Goal: Obtain resource: Download file/media

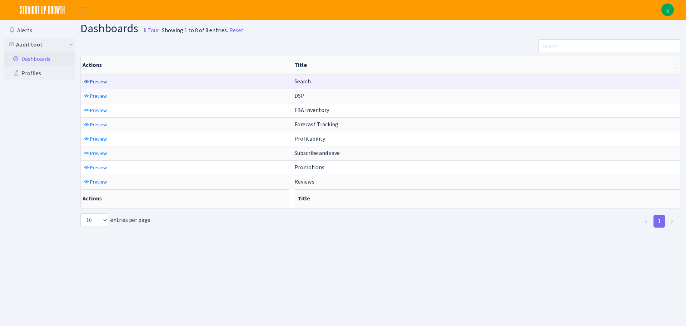
click at [103, 80] on span "Preview" at bounding box center [98, 81] width 17 height 7
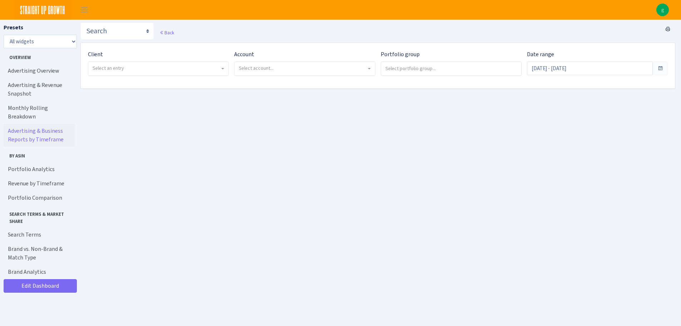
click at [23, 124] on link "Advertising & Business Reports by Timeframe" at bounding box center [39, 135] width 71 height 23
click at [200, 76] on div "Client - SHEEX, Inc. <span class="badge badge-success">Current</span><span clas…" at bounding box center [156, 65] width 146 height 31
click at [201, 73] on span "Select an entry" at bounding box center [158, 69] width 140 height 14
select select "314"
select select
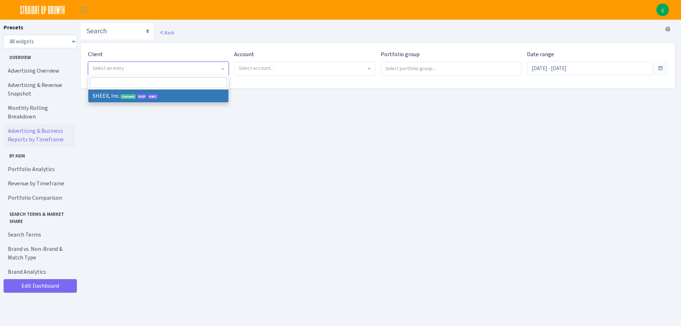
select select
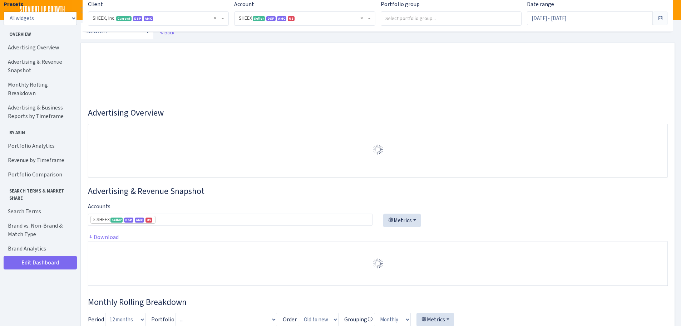
select select "2794563906483217"
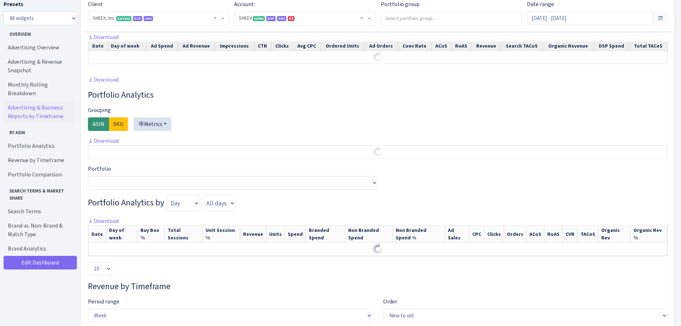
click at [42, 105] on link "Advertising & Business Reports by Timeframe" at bounding box center [39, 111] width 71 height 23
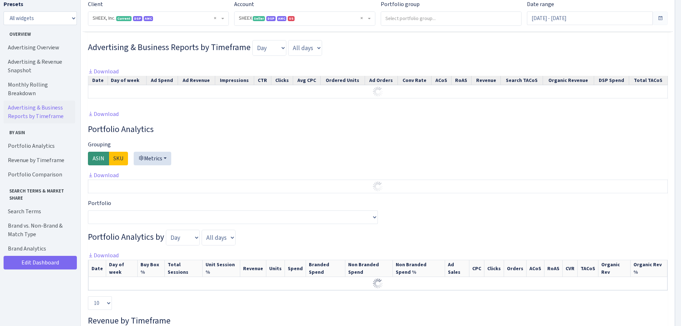
scroll to position [449, 0]
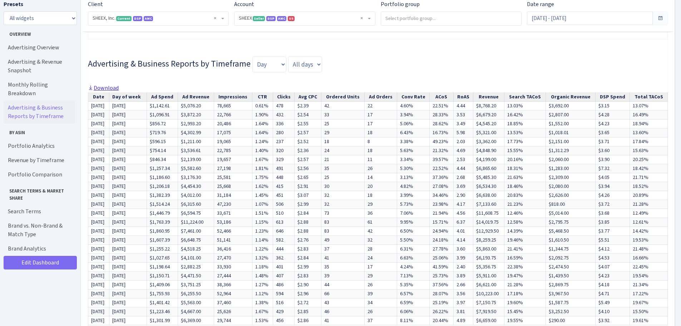
click at [111, 92] on link "Download" at bounding box center [103, 88] width 31 height 8
